Goal: Check status: Check status

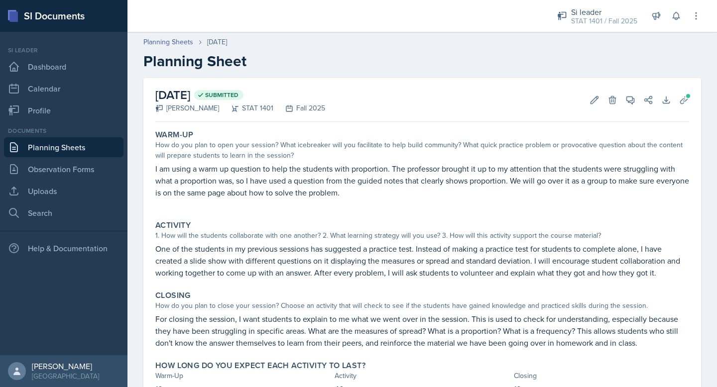
scroll to position [45, 0]
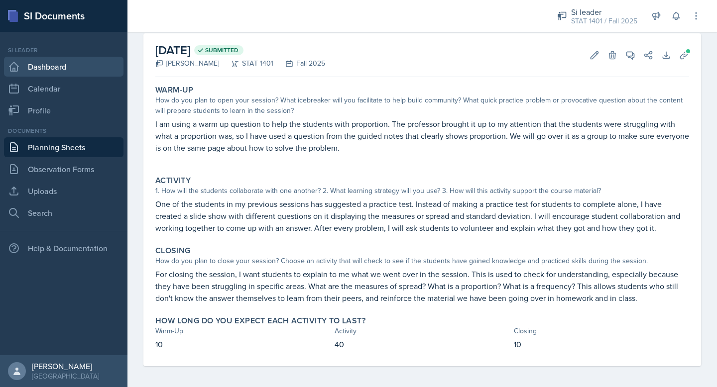
click at [65, 70] on link "Dashboard" at bounding box center [63, 67] width 119 height 20
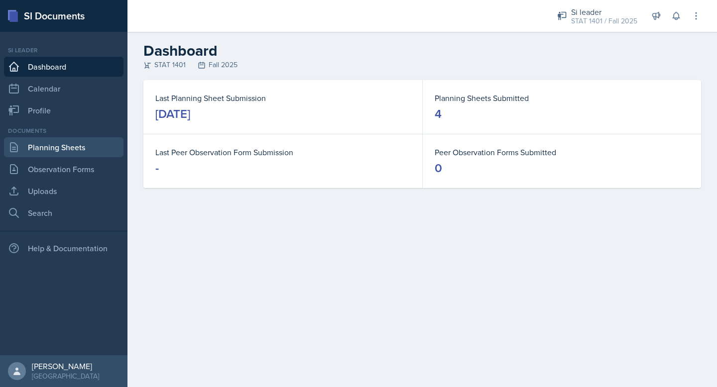
click at [61, 143] on link "Planning Sheets" at bounding box center [63, 147] width 119 height 20
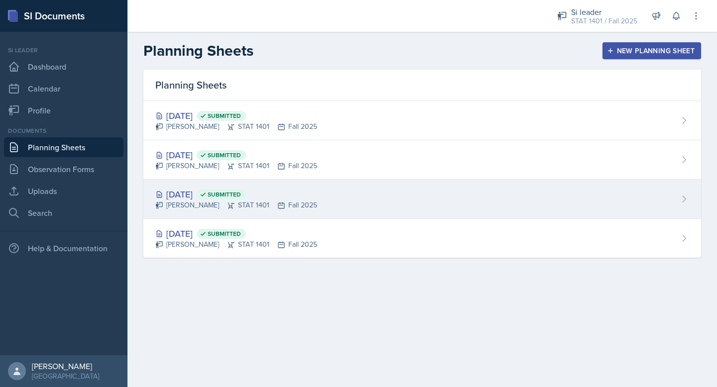
click at [246, 197] on span "Submitted" at bounding box center [221, 195] width 49 height 10
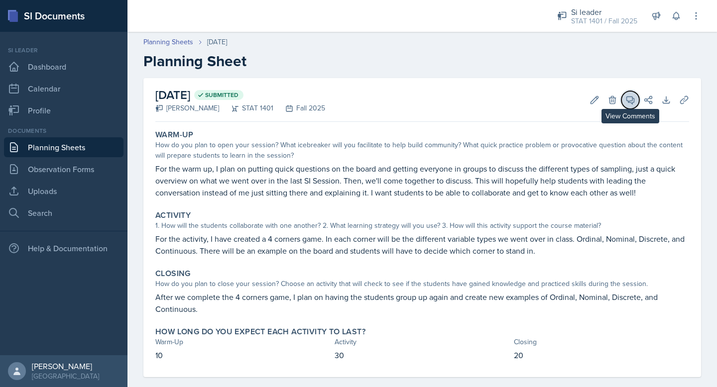
click at [625, 95] on icon at bounding box center [630, 100] width 10 height 10
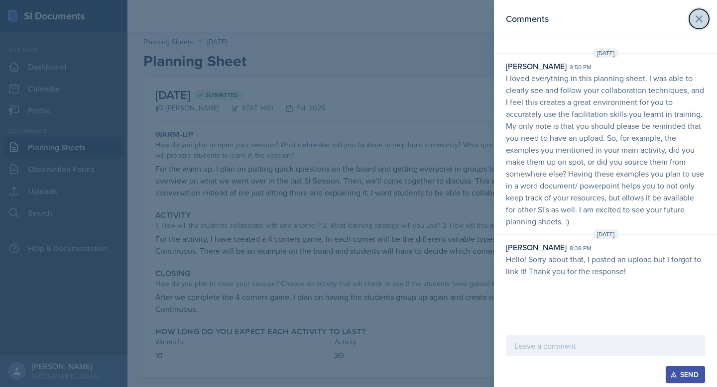
click at [699, 18] on icon at bounding box center [699, 19] width 6 height 6
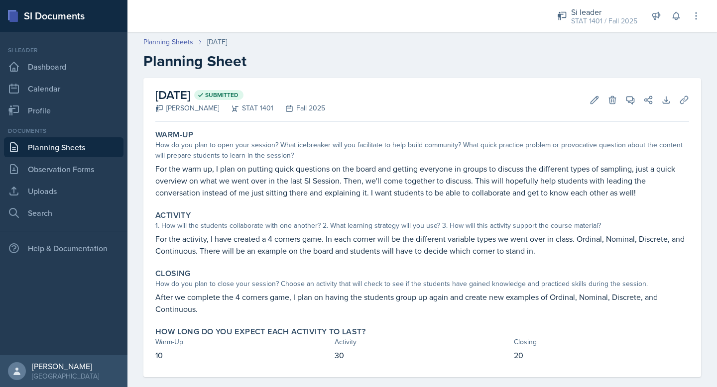
click at [179, 35] on header "Planning Sheets [DATE] Planning Sheet" at bounding box center [421, 53] width 589 height 53
click at [180, 43] on link "Planning Sheets" at bounding box center [168, 42] width 50 height 10
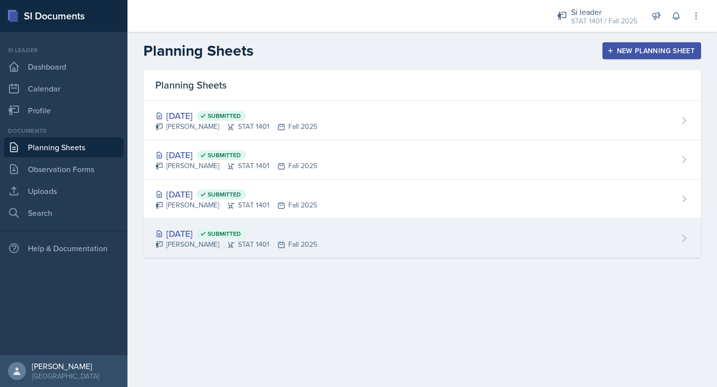
click at [291, 246] on div "[PERSON_NAME] STAT 1401 Fall 2025" at bounding box center [236, 244] width 162 height 10
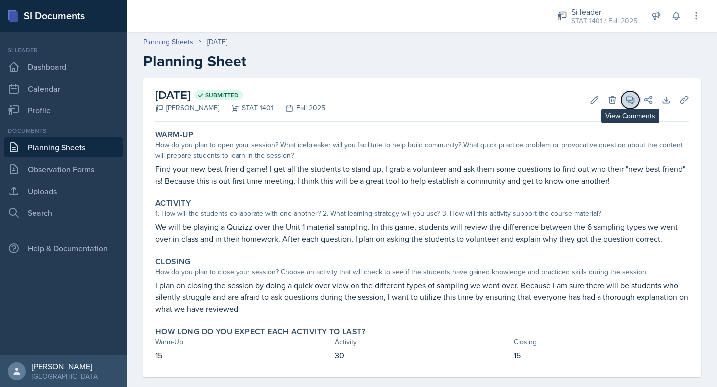
click at [632, 99] on icon at bounding box center [630, 100] width 7 height 7
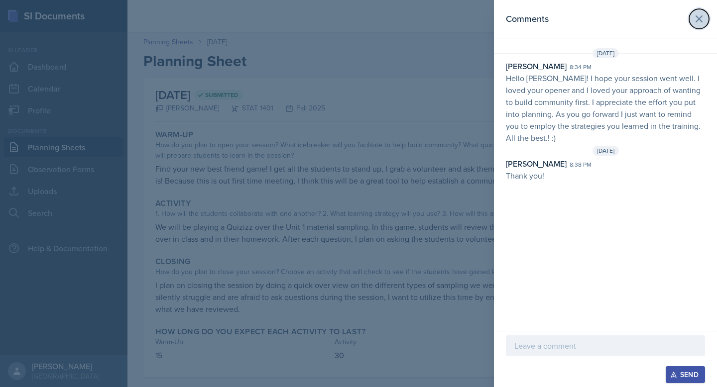
click at [705, 22] on button at bounding box center [699, 19] width 20 height 20
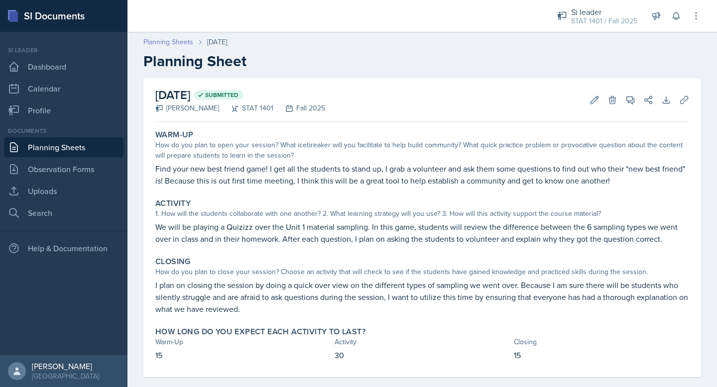
click at [160, 42] on link "Planning Sheets" at bounding box center [168, 42] width 50 height 10
